Goal: Task Accomplishment & Management: Manage account settings

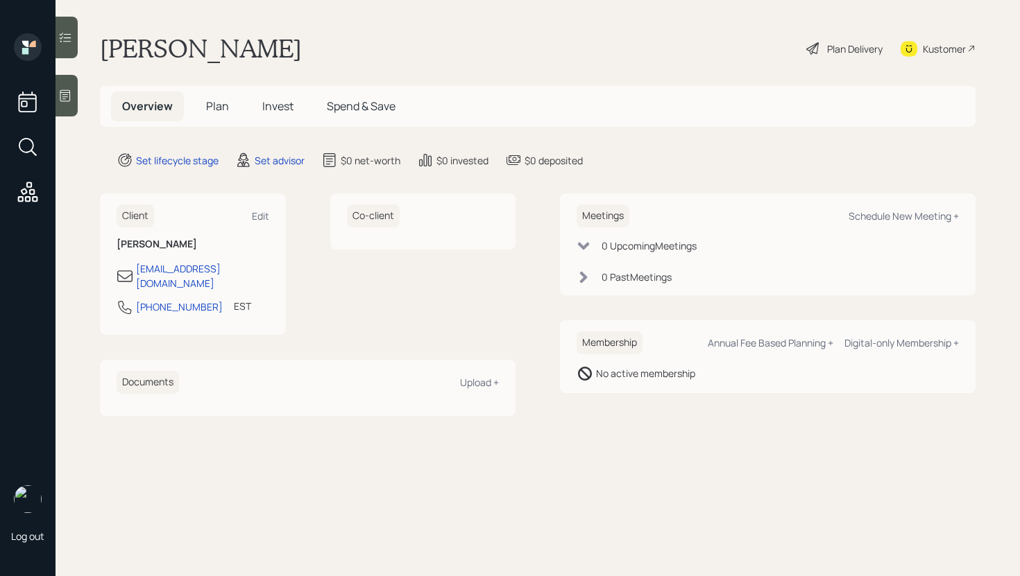
click at [948, 50] on div "Kustomer" at bounding box center [944, 49] width 43 height 15
click at [886, 216] on div "Schedule New Meeting +" at bounding box center [903, 216] width 110 height 13
select select "round-[PERSON_NAME]"
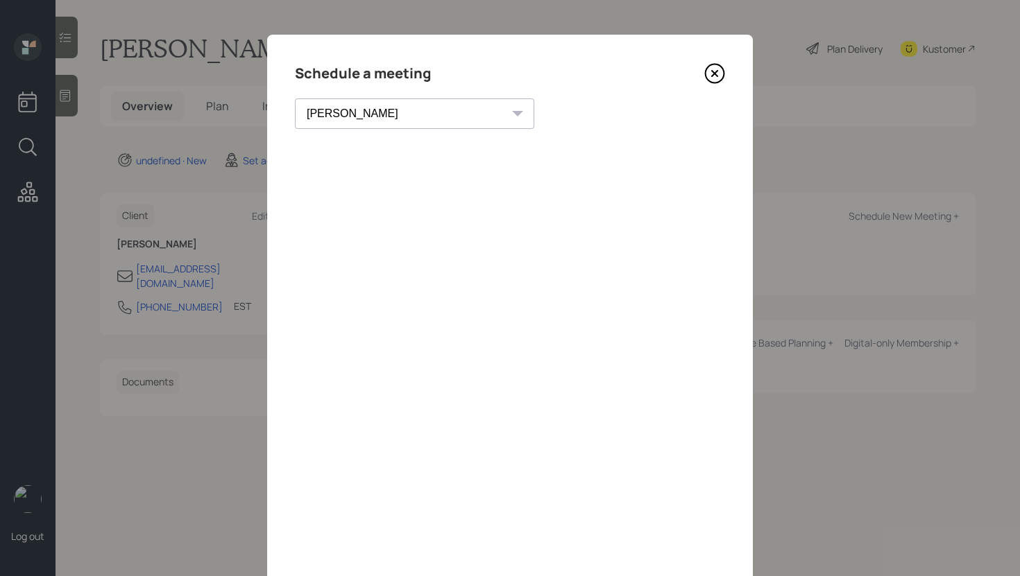
click at [724, 68] on icon at bounding box center [714, 73] width 21 height 21
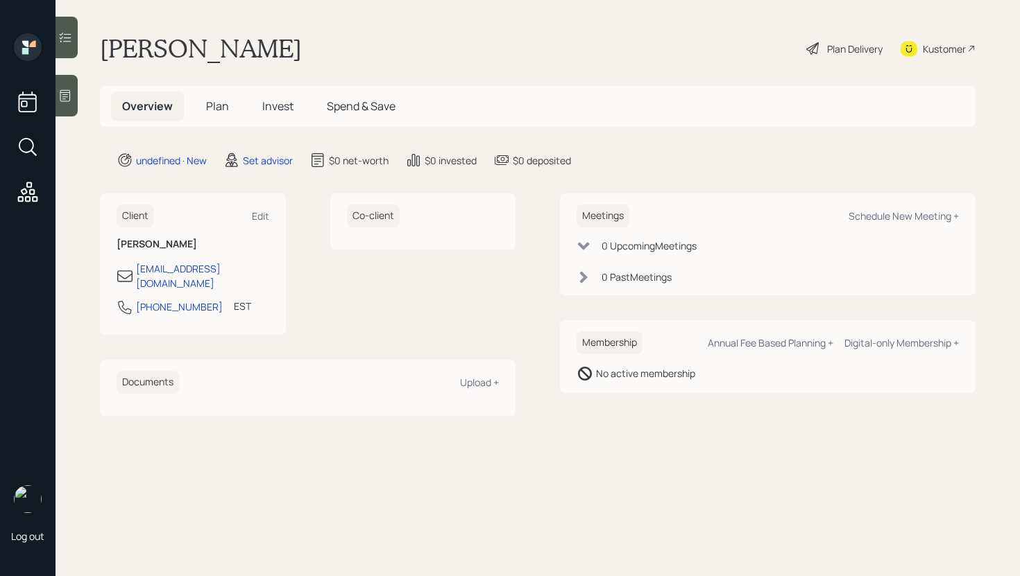
click at [78, 93] on main "[PERSON_NAME] Plan Delivery Kustomer Overview Plan Invest Spend & Save undefine…" at bounding box center [537, 288] width 964 height 576
click at [61, 96] on icon at bounding box center [65, 96] width 14 height 14
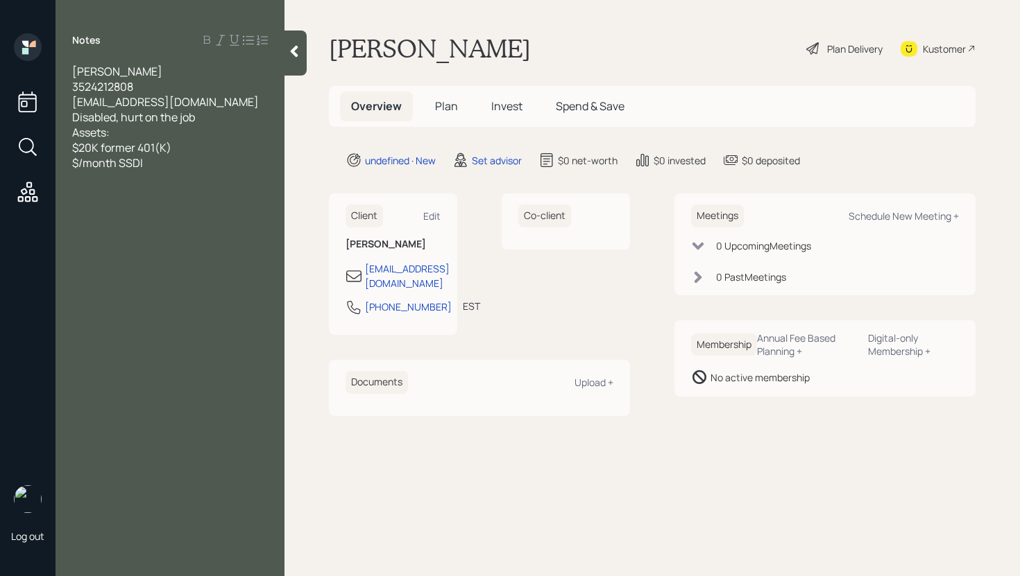
click at [300, 60] on div at bounding box center [295, 53] width 22 height 45
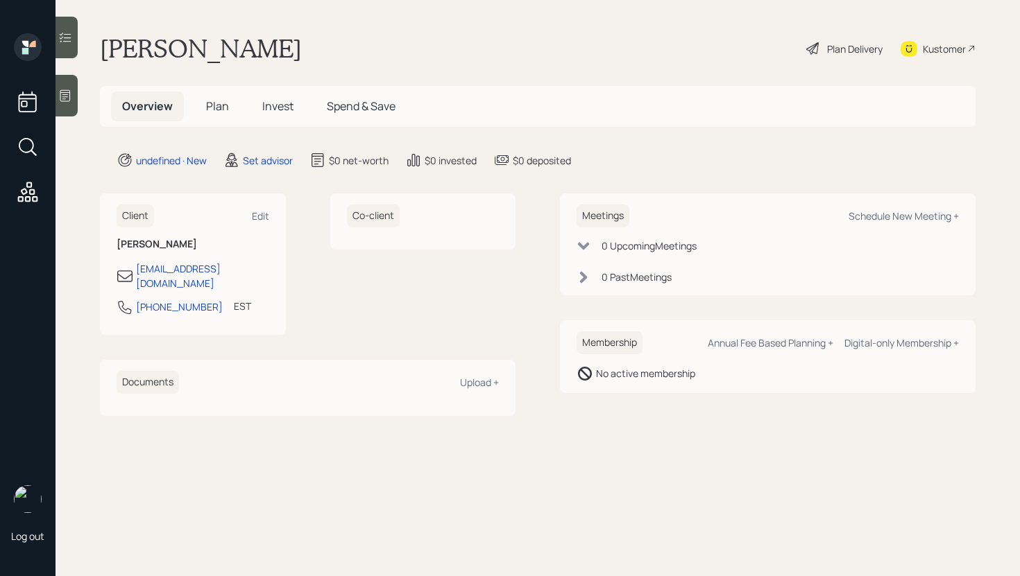
click at [74, 108] on div at bounding box center [66, 96] width 22 height 42
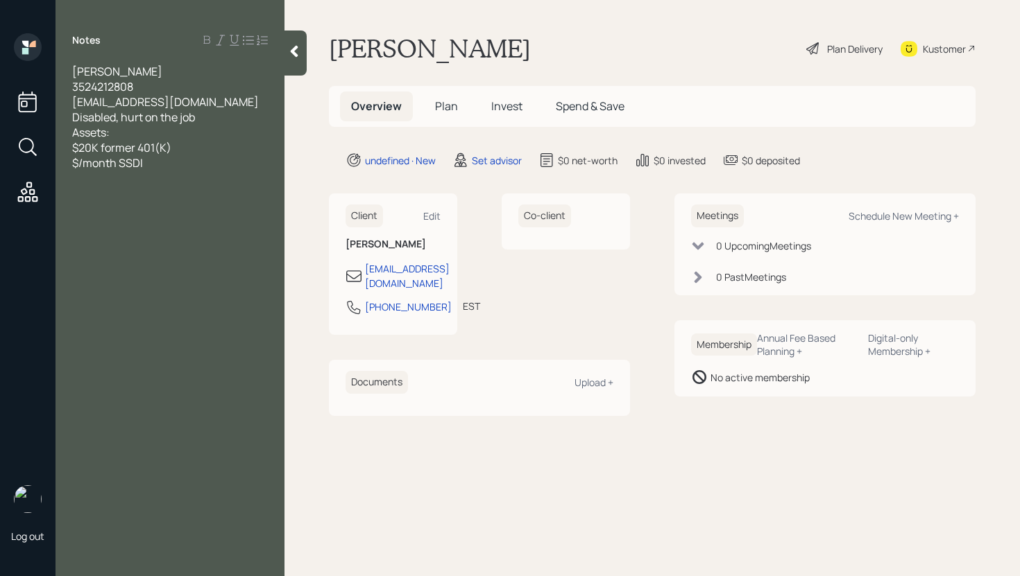
click at [299, 62] on div at bounding box center [295, 53] width 22 height 45
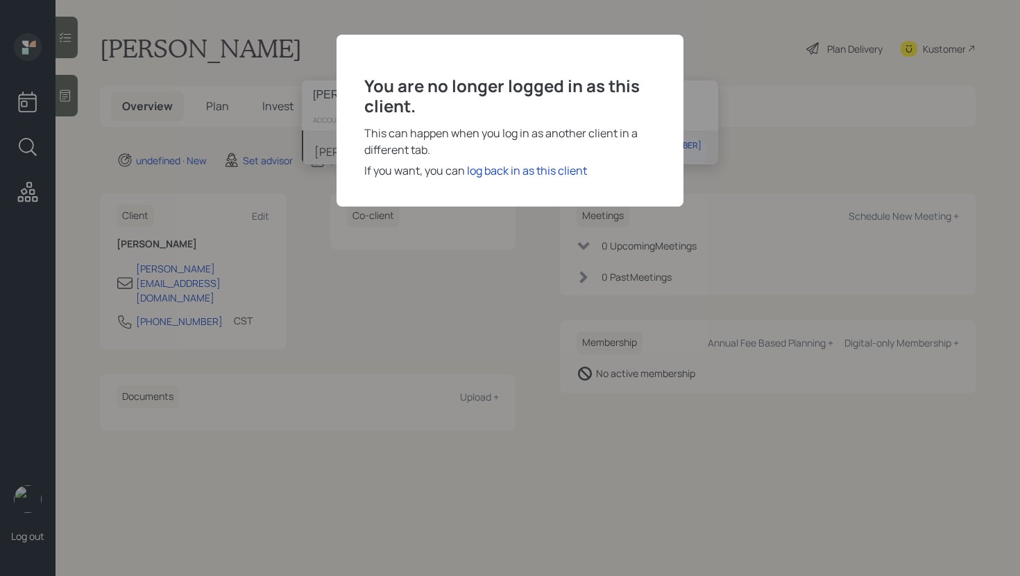
type input "Clara Moody"
click at [320, 145] on div "You are no longer logged in as this client. This can happen when you log in as …" at bounding box center [510, 288] width 1020 height 576
click at [544, 171] on div "log back in as this client" at bounding box center [527, 170] width 120 height 17
